Goal: Find specific page/section: Find specific page/section

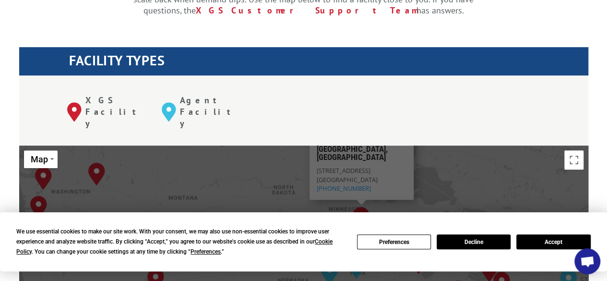
scroll to position [336, 0]
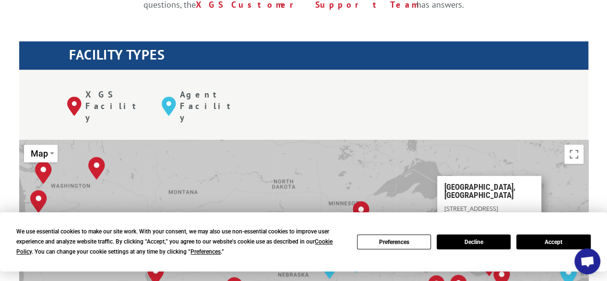
click at [540, 247] on button "Accept" at bounding box center [554, 241] width 74 height 15
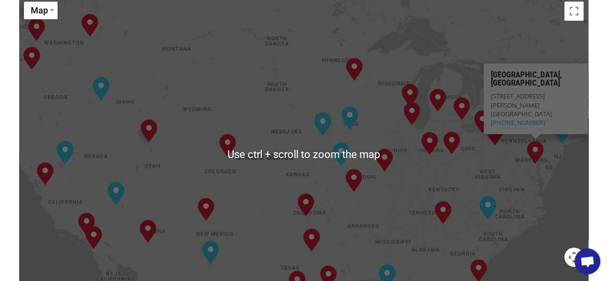
scroll to position [624, 0]
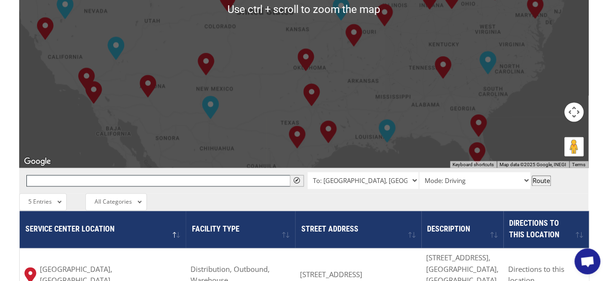
click at [237, 175] on input "text" at bounding box center [165, 181] width 278 height 12
paste input "48037"
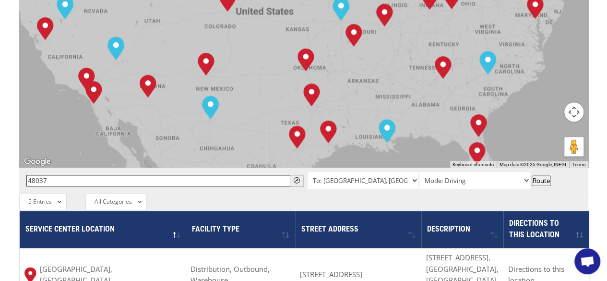
type input "48037"
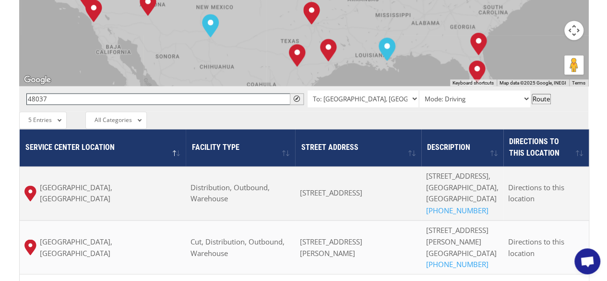
scroll to position [720, 0]
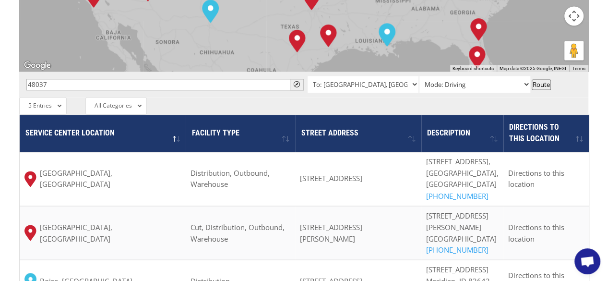
click at [455, 76] on select "Mode: Driving Mode: Walking Mode: Bicycling Mode: Transit" at bounding box center [475, 84] width 111 height 17
click at [298, 81] on span "" at bounding box center [297, 84] width 6 height 6
click at [374, 97] on div "All Entries 2 Entries 5 Entries 10 Entries 25 Entries 50 Entries 100 Entries 5 …" at bounding box center [303, 105] width 569 height 17
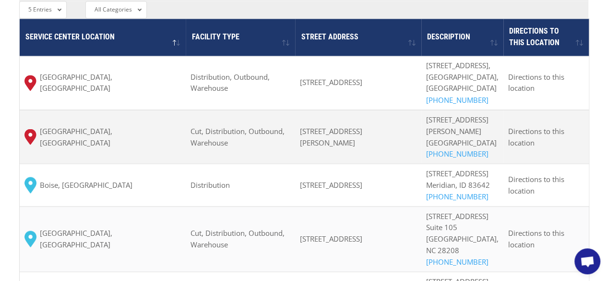
scroll to position [624, 0]
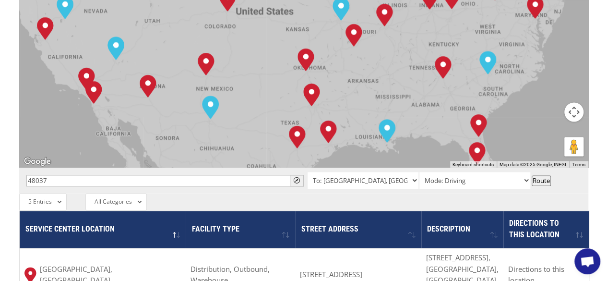
click at [276, 193] on div "All Entries 2 Entries 5 Entries 10 Entries 25 Entries 50 Entries 100 Entries 5 …" at bounding box center [303, 201] width 569 height 17
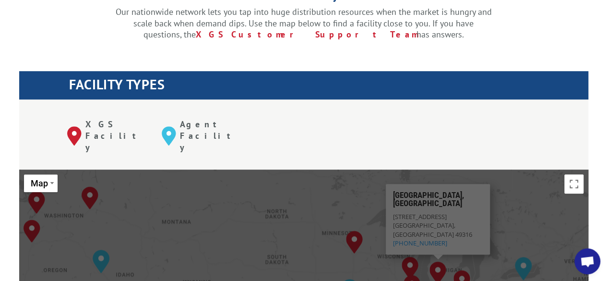
scroll to position [288, 0]
